Goal: Task Accomplishment & Management: Use online tool/utility

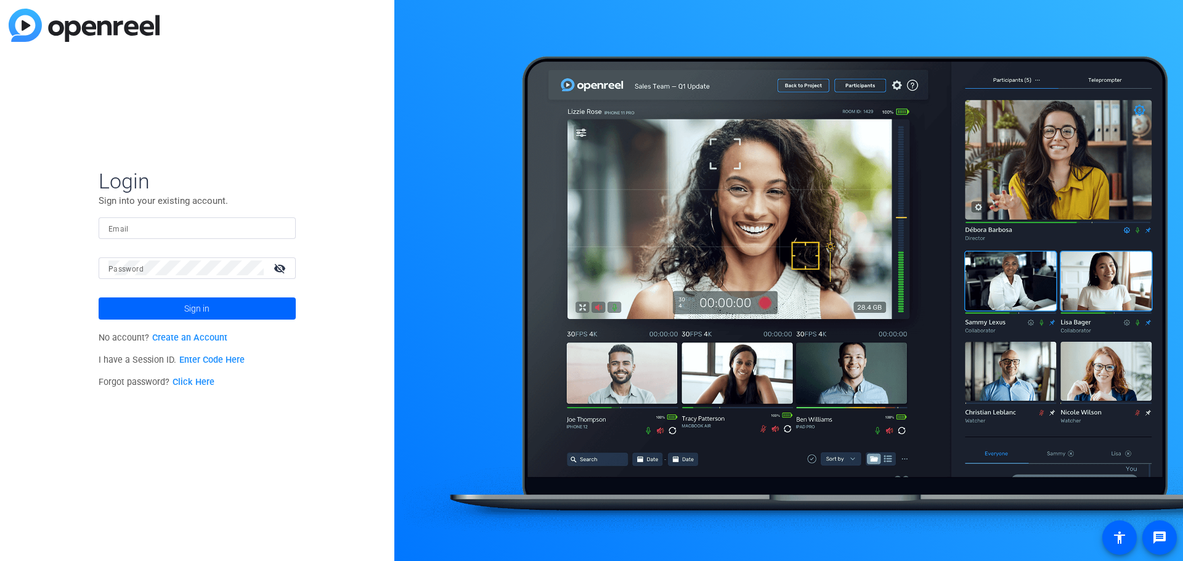
click at [158, 224] on input "Email" at bounding box center [196, 228] width 177 height 15
click at [177, 229] on input "[PERSON_NAME][EMAIL_ADDRESS][PERSON_NAME][DOMAIN_NAME]" at bounding box center [196, 228] width 177 height 15
type input "[PERSON_NAME][EMAIL_ADDRESS][PERSON_NAME][DOMAIN_NAME]"
click at [99, 298] on button "Sign in" at bounding box center [197, 309] width 197 height 22
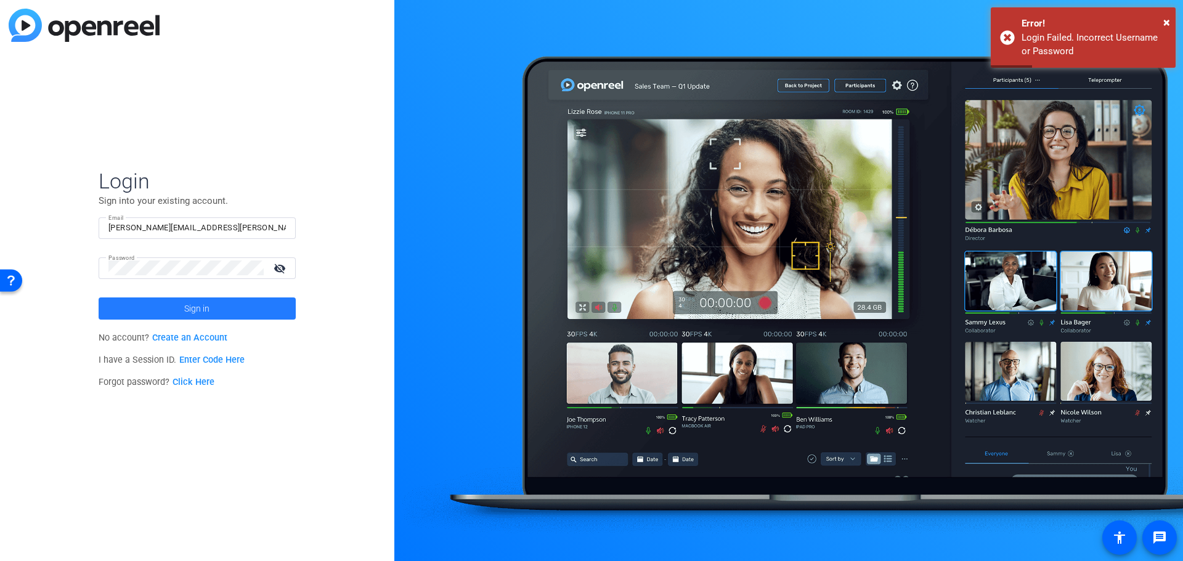
click at [249, 321] on span at bounding box center [197, 309] width 197 height 30
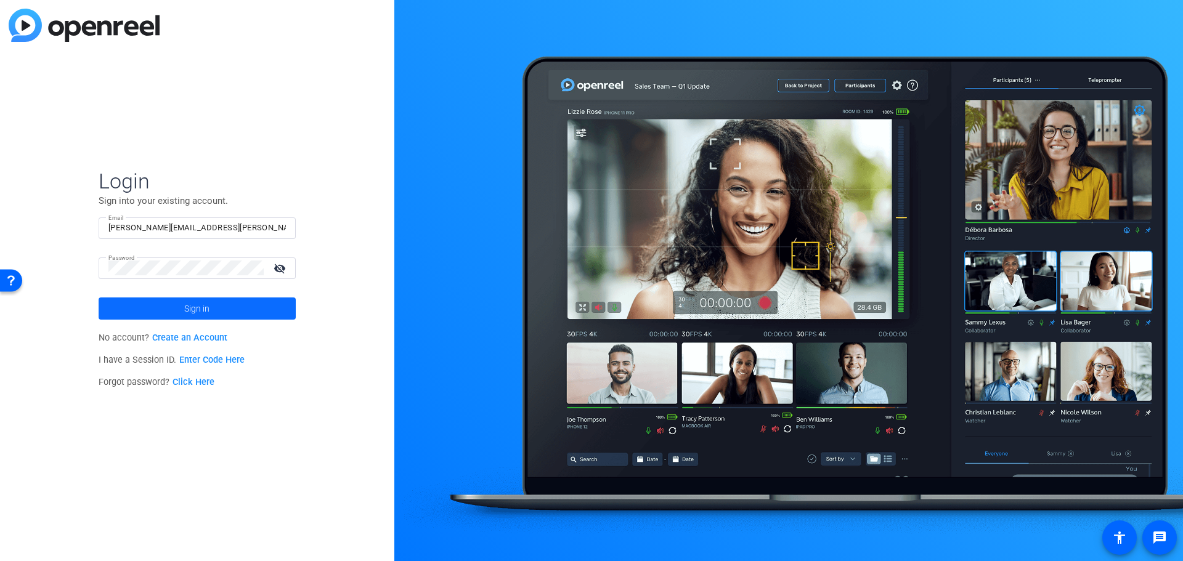
click at [251, 313] on span at bounding box center [197, 309] width 197 height 30
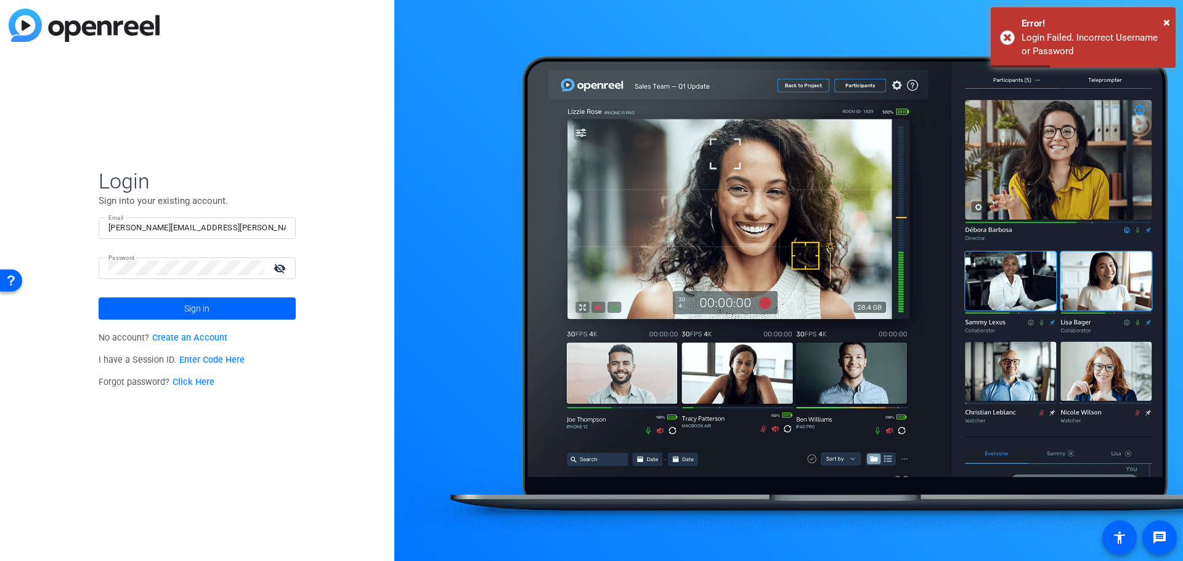
click at [281, 267] on mat-icon "visibility_off" at bounding box center [281, 268] width 30 height 18
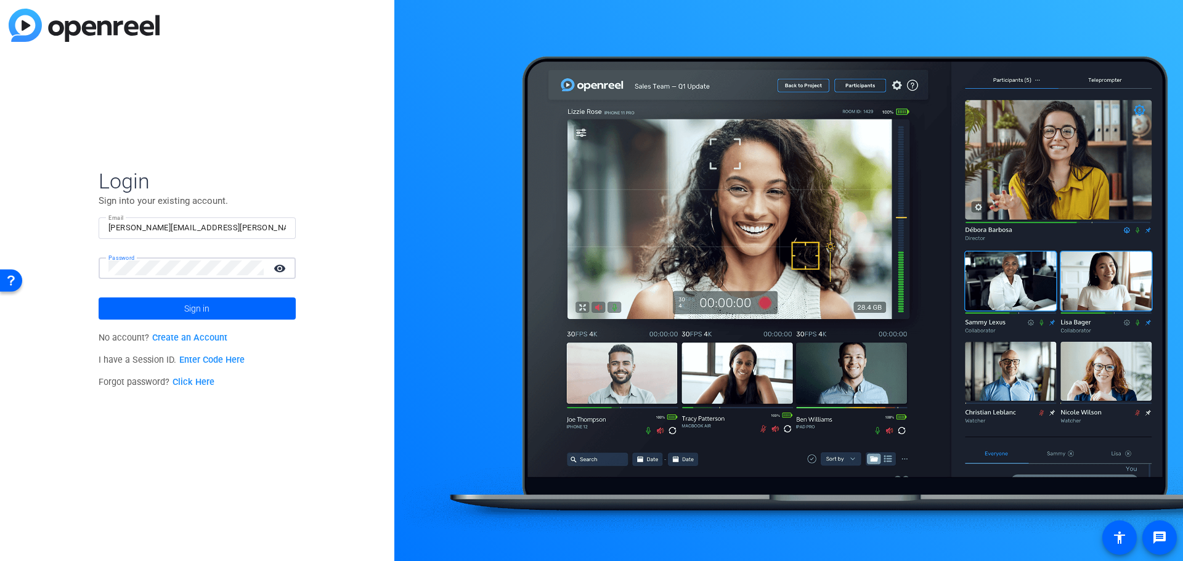
click at [99, 298] on button "Sign in" at bounding box center [197, 309] width 197 height 22
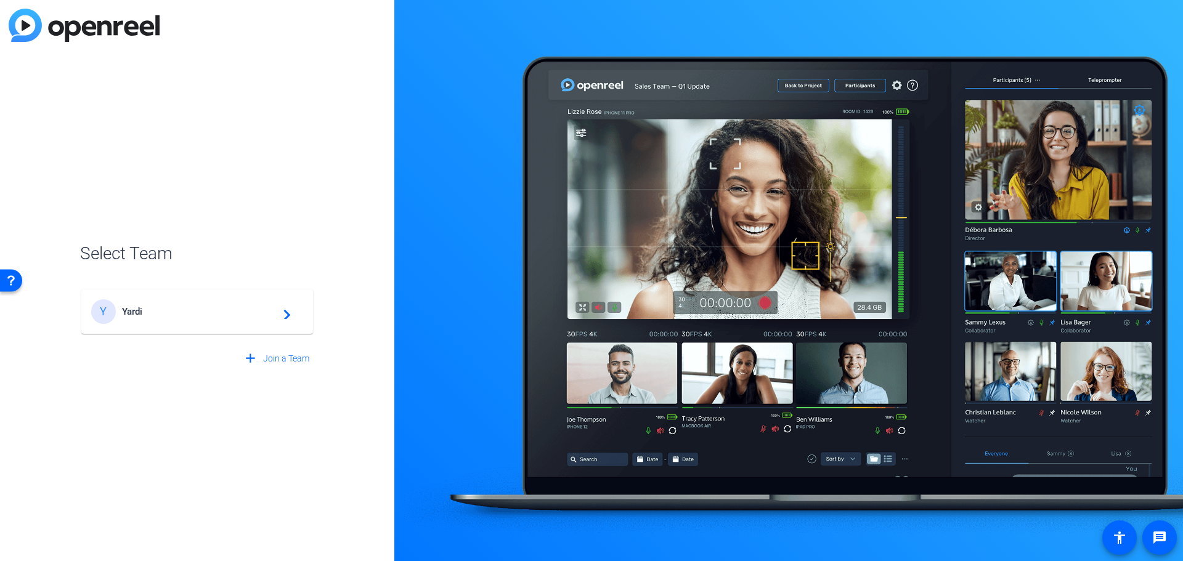
click at [106, 322] on div "Y" at bounding box center [103, 311] width 25 height 25
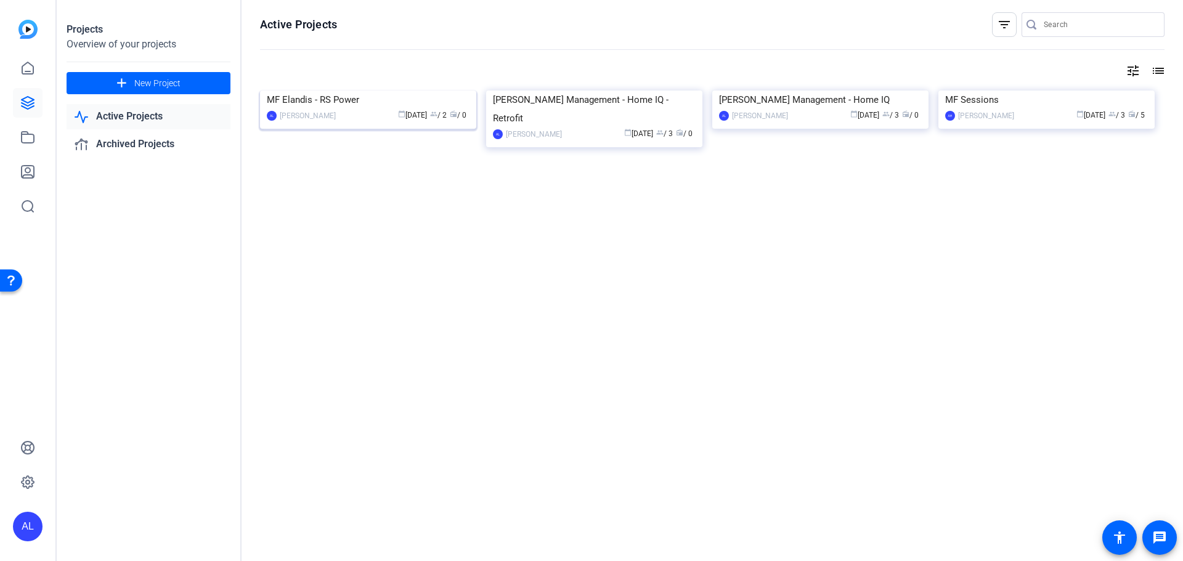
click at [396, 91] on img at bounding box center [368, 91] width 216 height 0
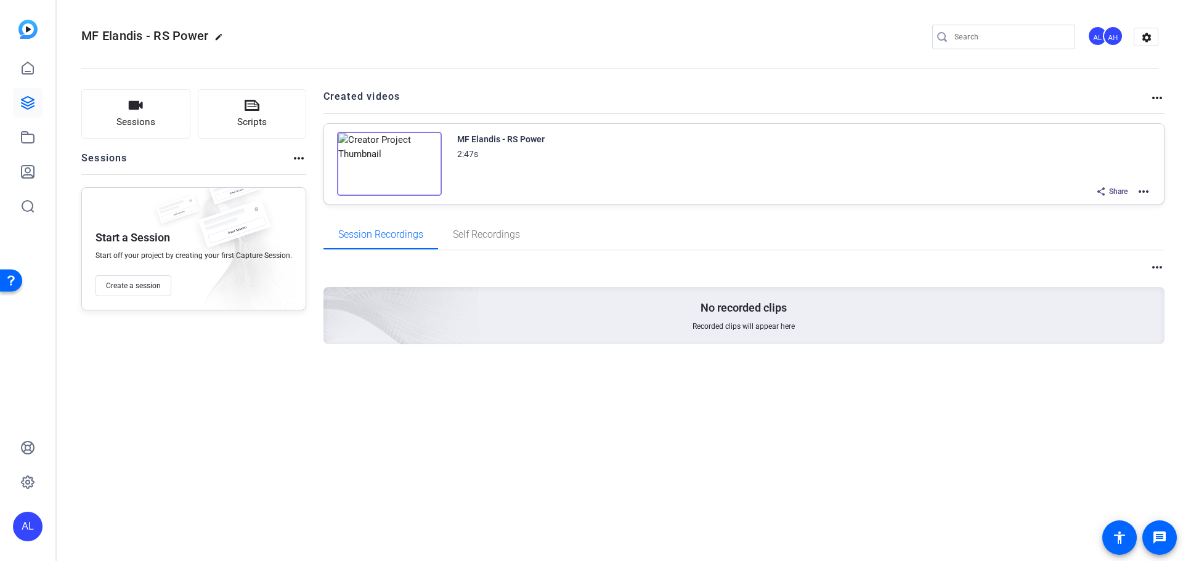
click at [1147, 192] on mat-icon "more_horiz" at bounding box center [1143, 191] width 15 height 15
click at [1115, 205] on span "Edit in Creator" at bounding box center [1098, 206] width 86 height 15
